Goal: Share content

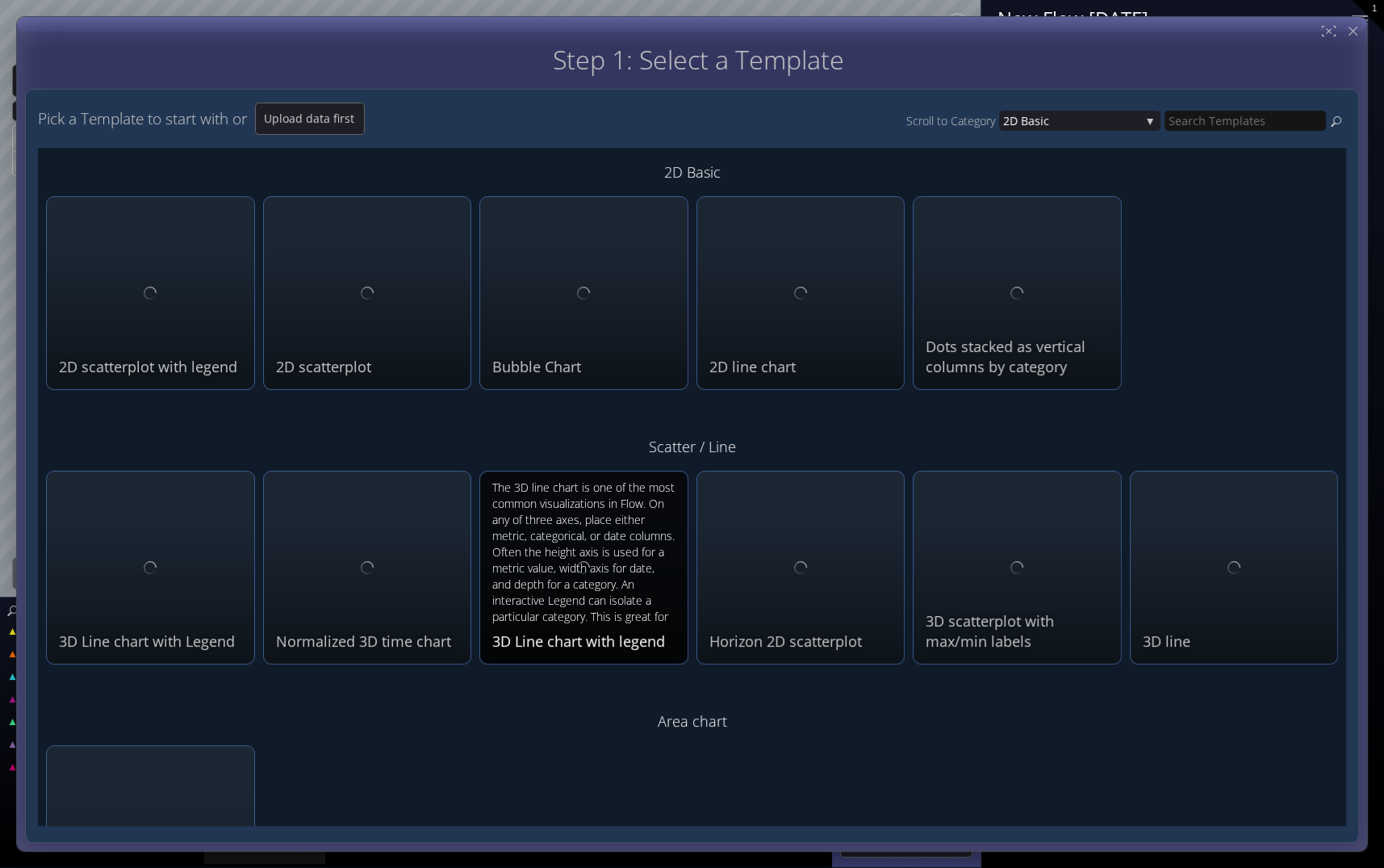
click at [615, 595] on div "The 3D line chart is one of the most common visualizations in Flow. On any of t…" at bounding box center [586, 553] width 187 height 147
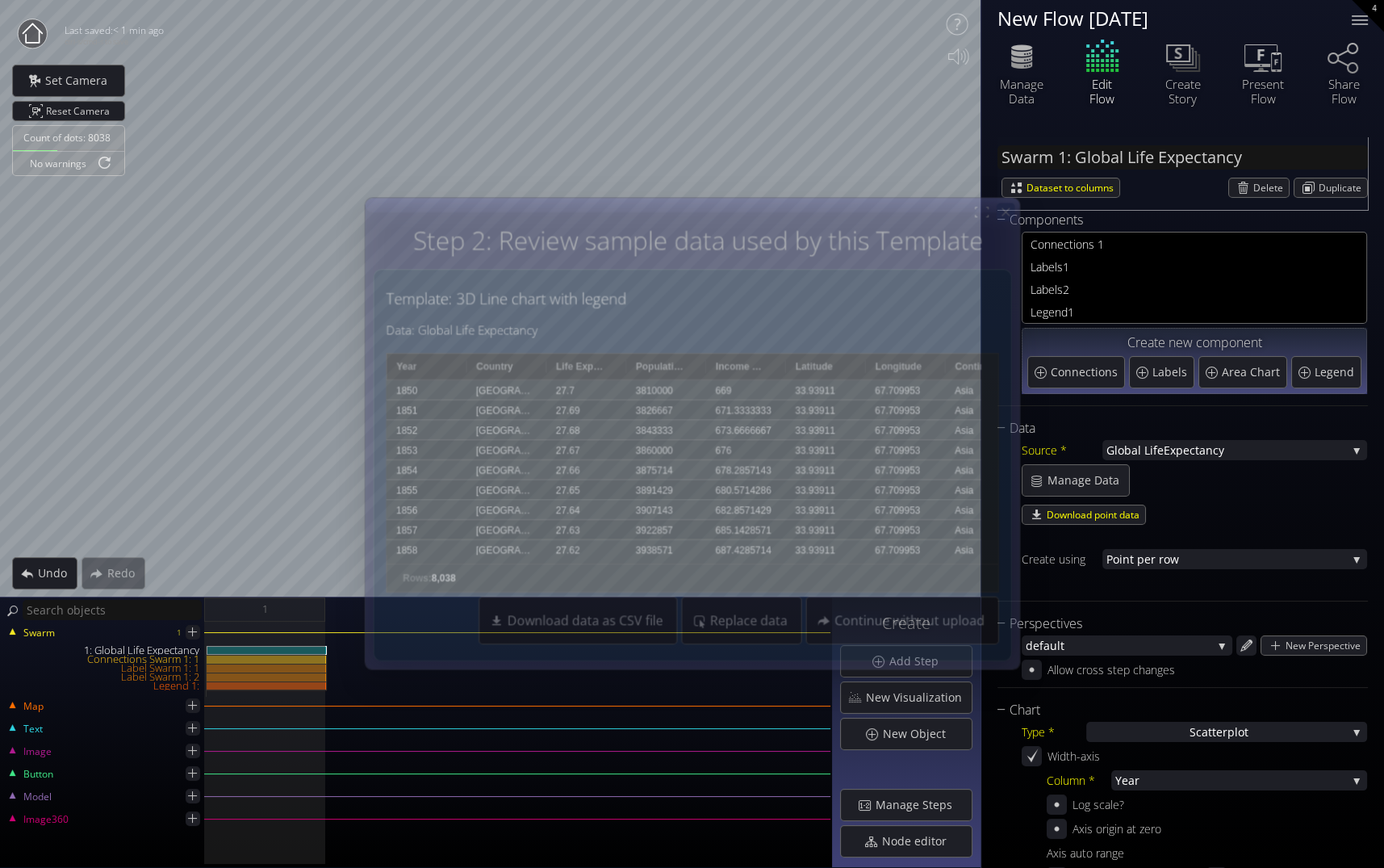
click at [1010, 210] on icon at bounding box center [1005, 211] width 14 height 14
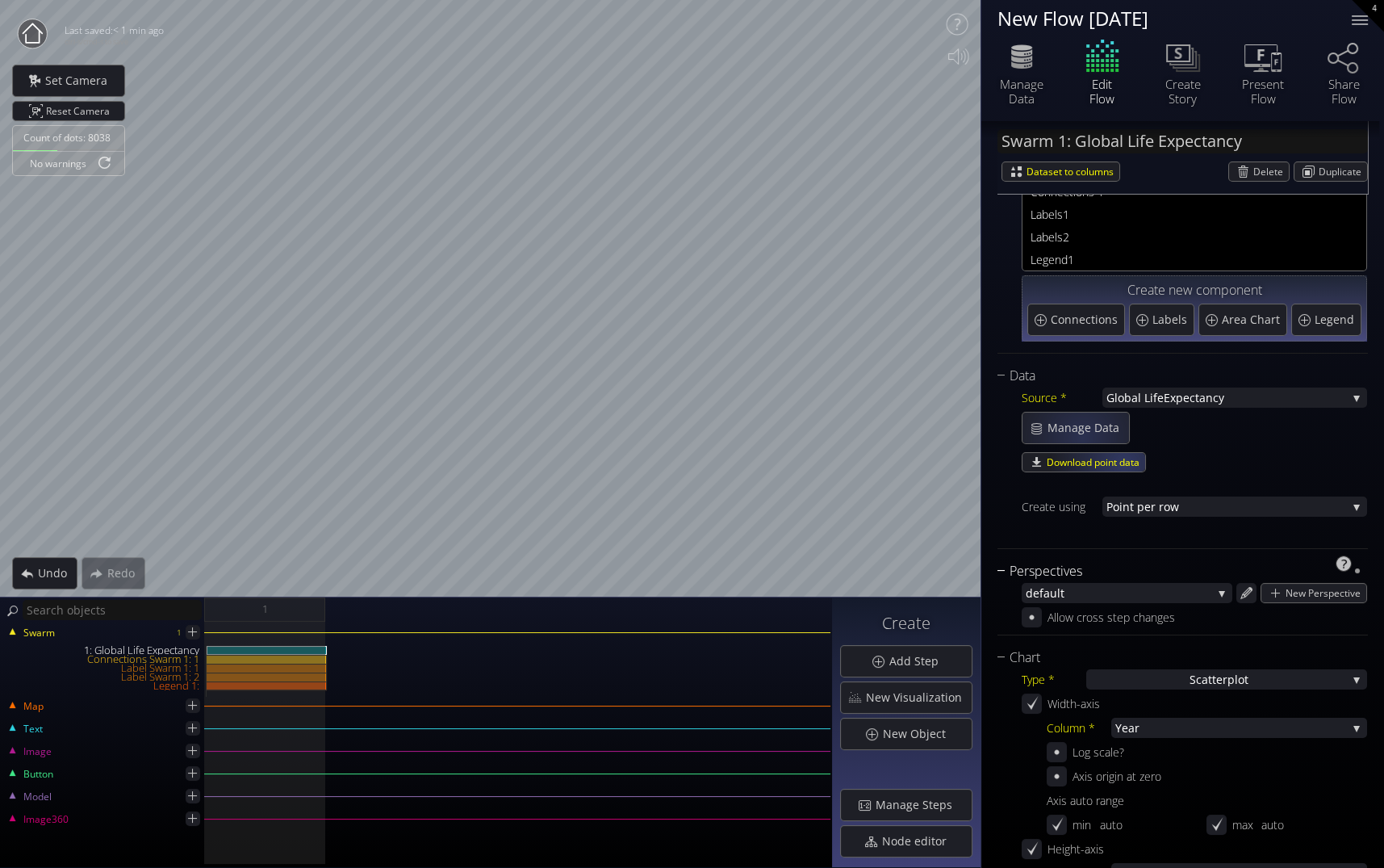
scroll to position [90, 0]
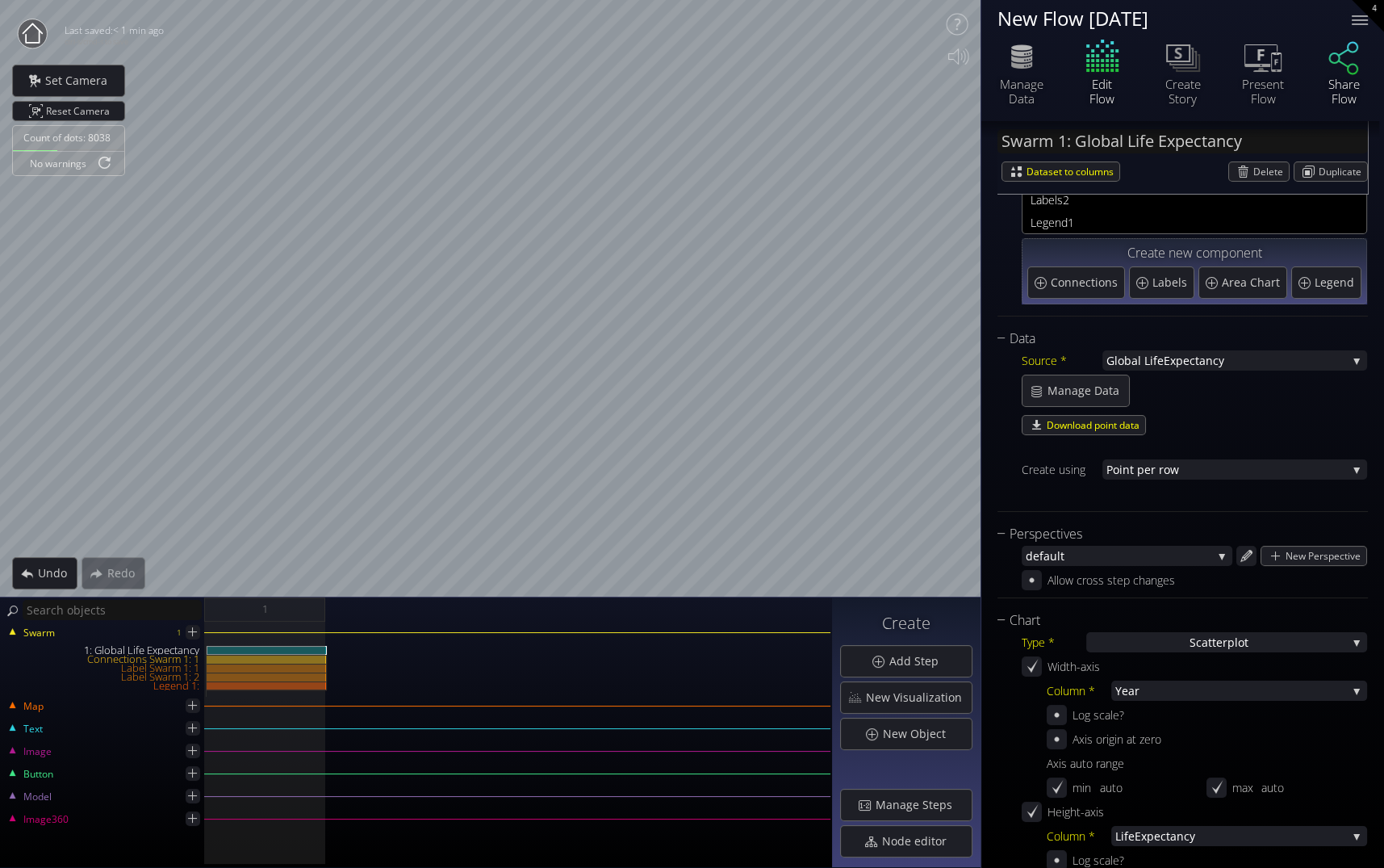
click at [1353, 74] on icon at bounding box center [1344, 58] width 30 height 33
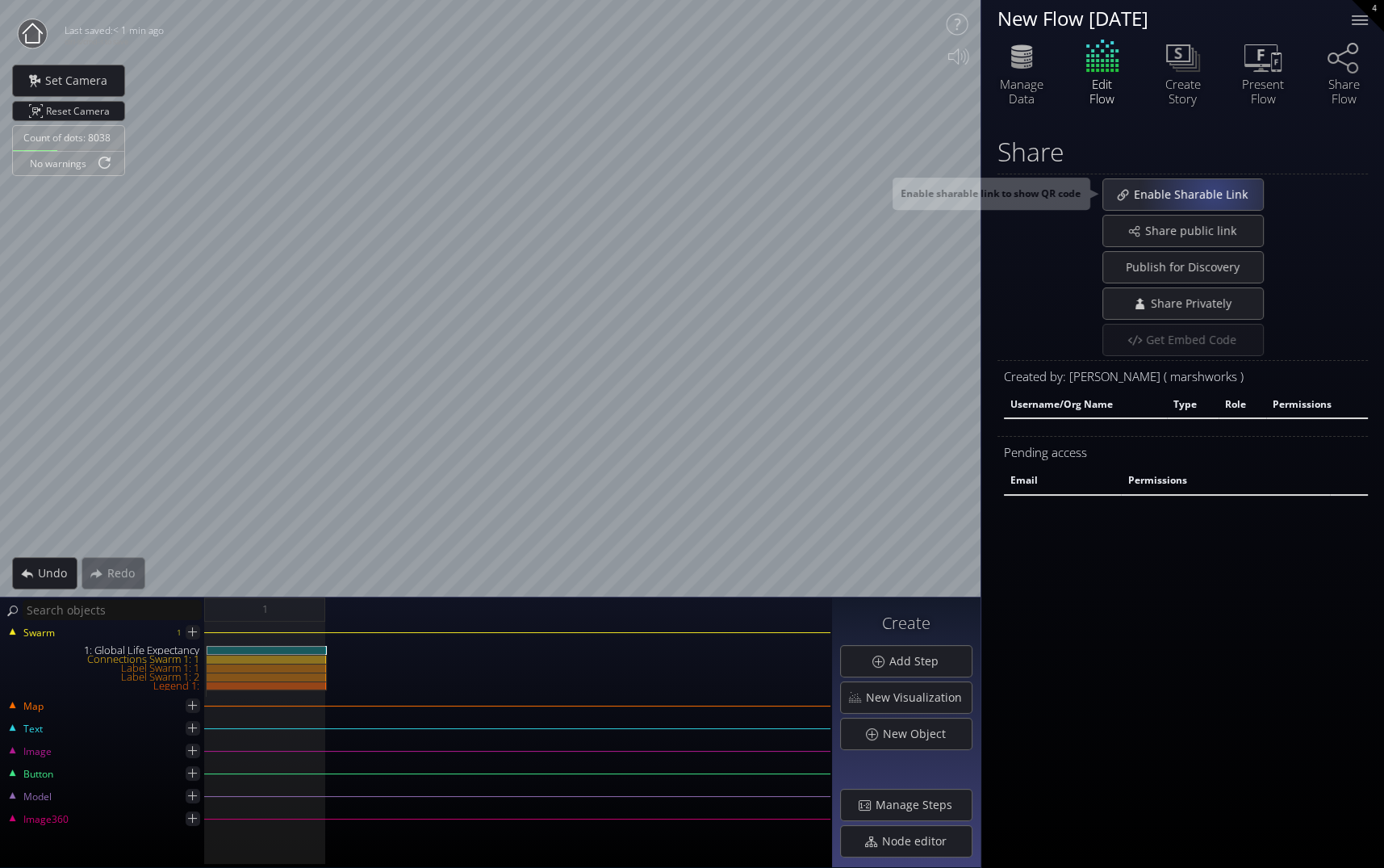
click at [1213, 192] on span "Enable Sharable Link" at bounding box center [1195, 194] width 124 height 16
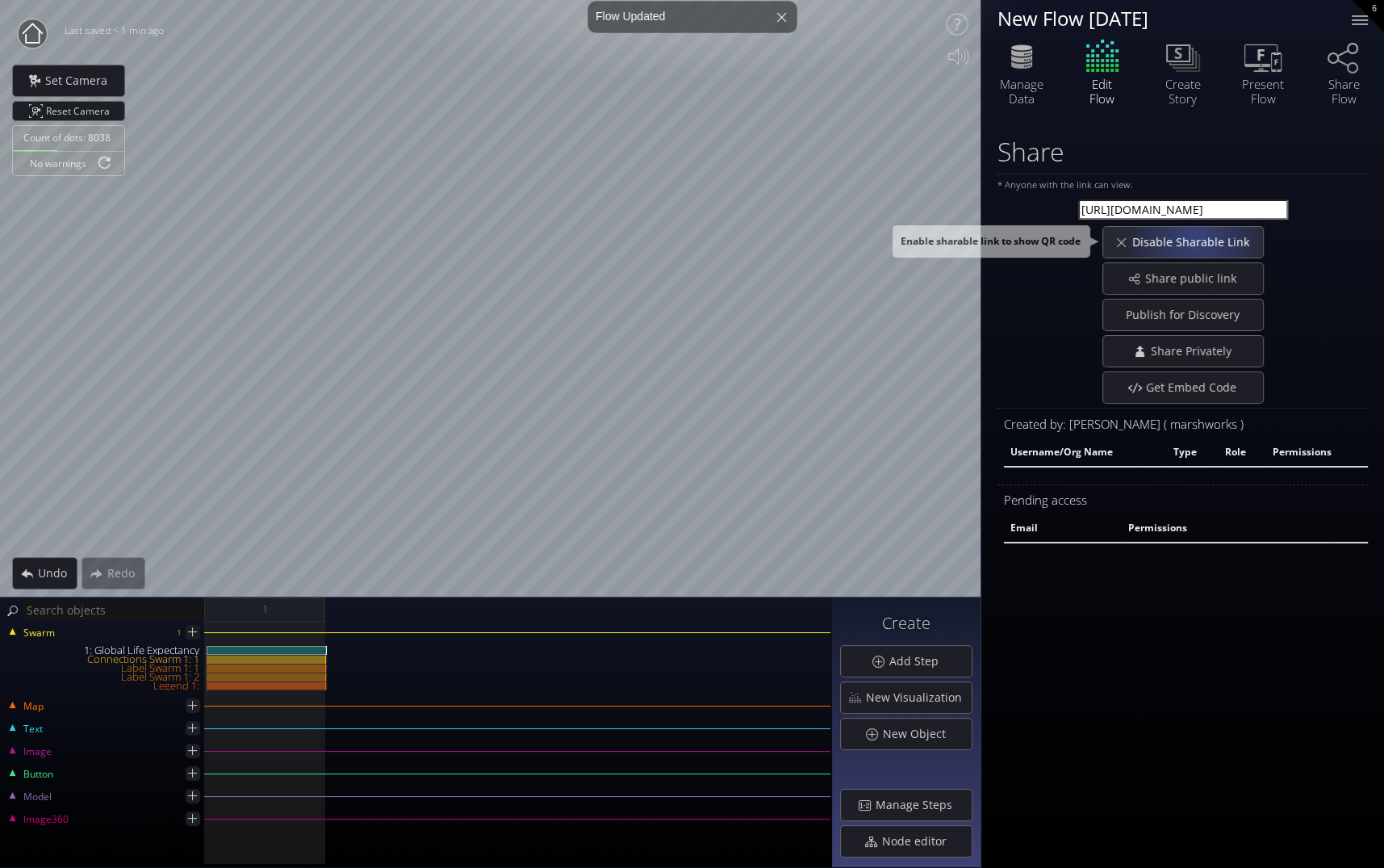
click at [1196, 235] on span "Disable Sharable Link" at bounding box center [1196, 242] width 128 height 16
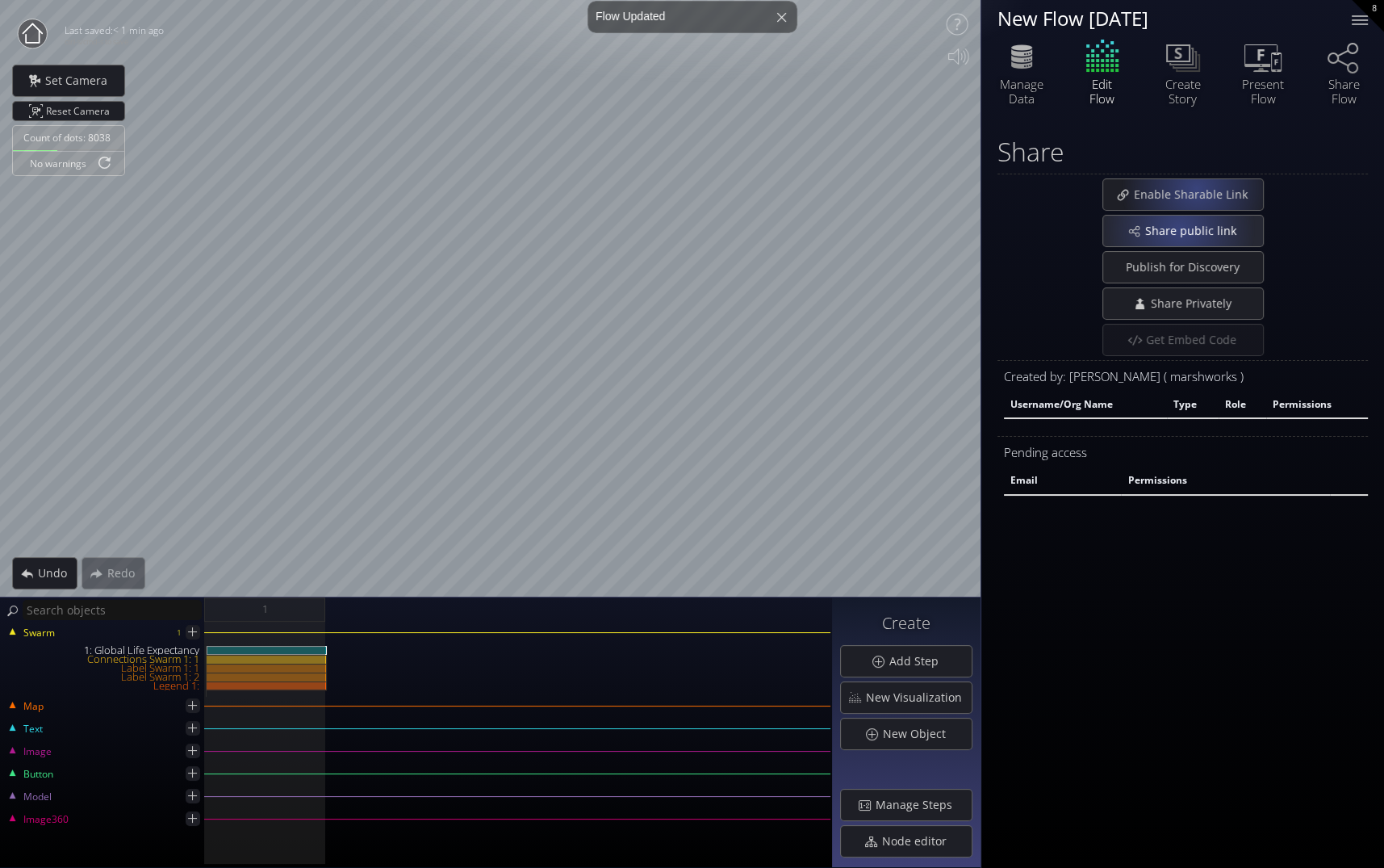
click at [1178, 228] on span "Share public link" at bounding box center [1196, 231] width 102 height 16
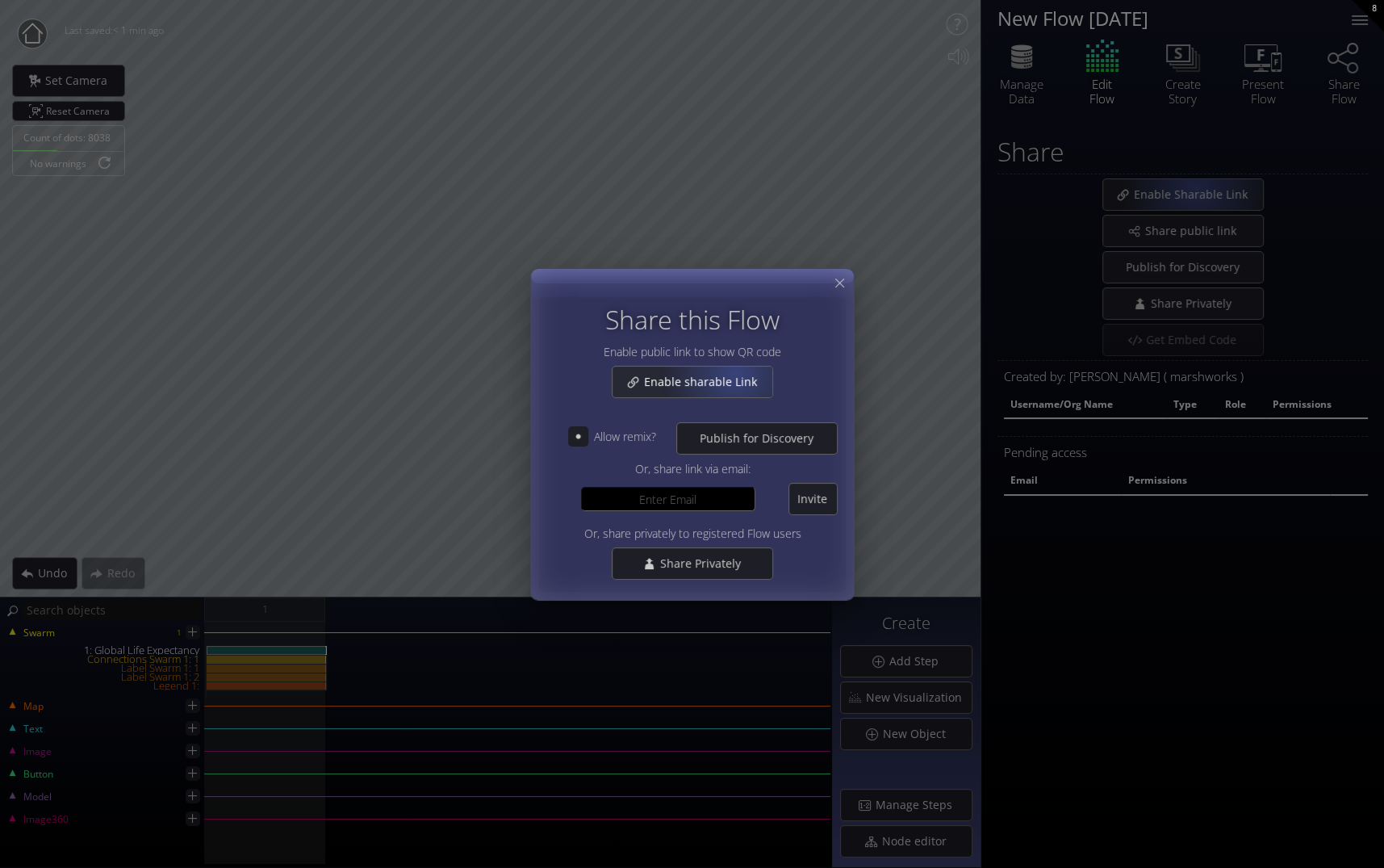
click at [736, 376] on span "Enable sharable Link" at bounding box center [704, 381] width 123 height 16
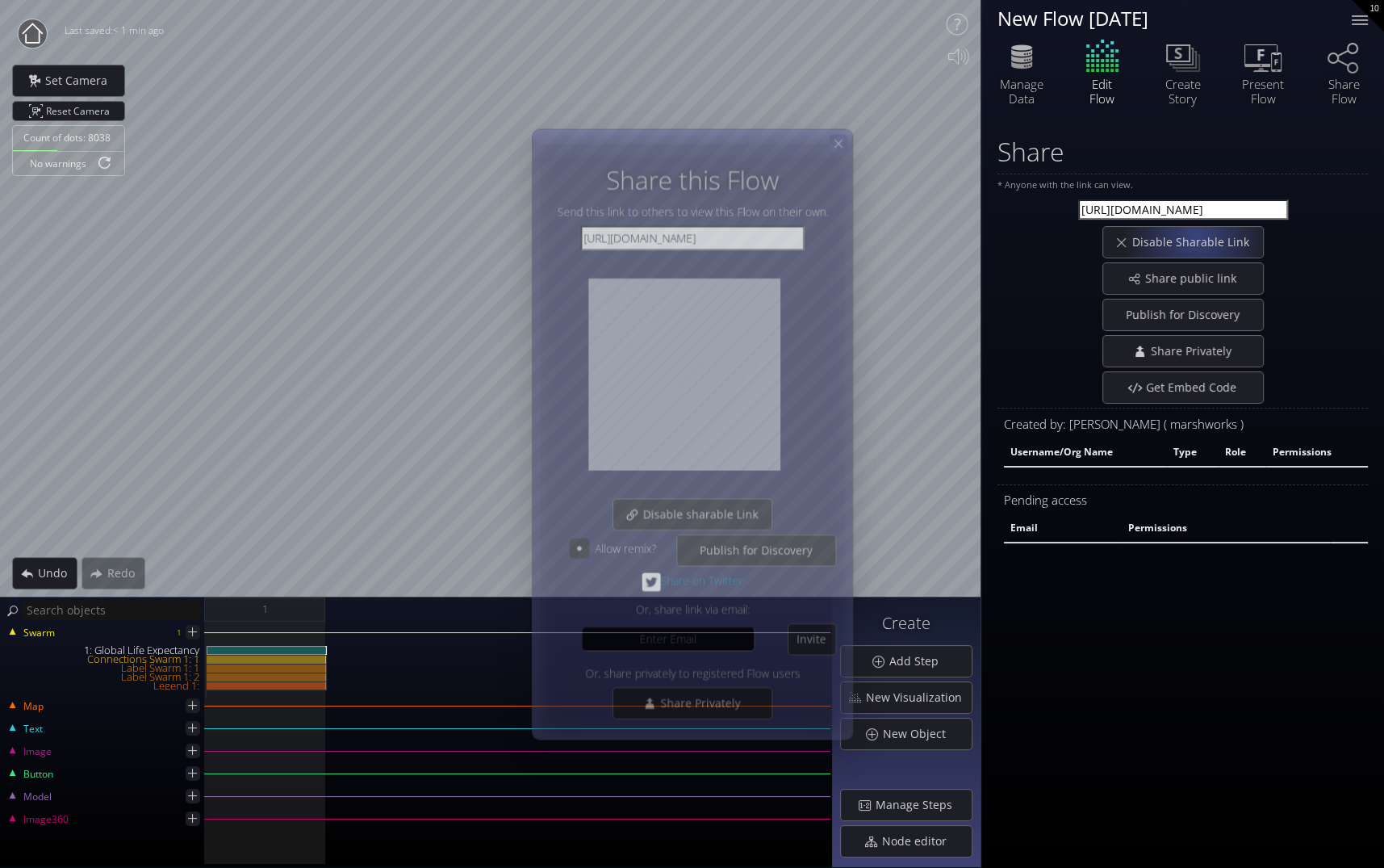
click at [837, 145] on icon at bounding box center [838, 143] width 14 height 14
